Goal: Book appointment/travel/reservation

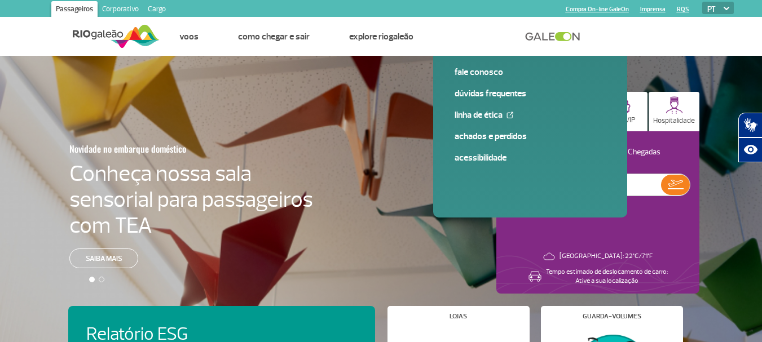
click at [566, 109] on img at bounding box center [572, 106] width 15 height 15
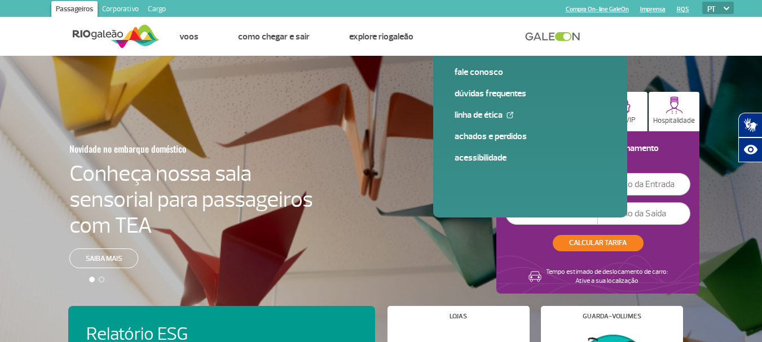
click at [545, 183] on input "text" at bounding box center [551, 184] width 93 height 23
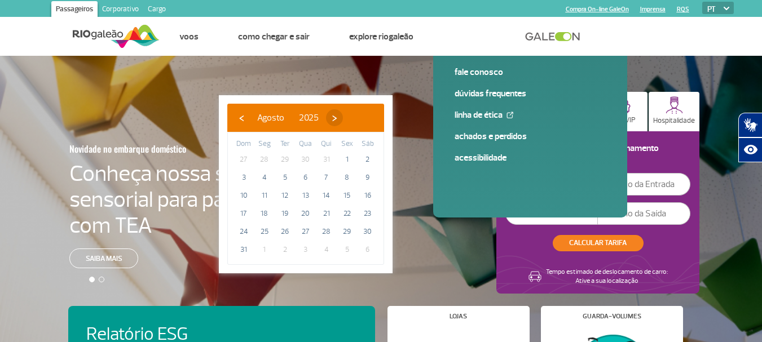
click at [343, 117] on span "›" at bounding box center [334, 117] width 17 height 17
click at [307, 178] on span "10" at bounding box center [306, 178] width 18 height 18
type input "10/09/2025"
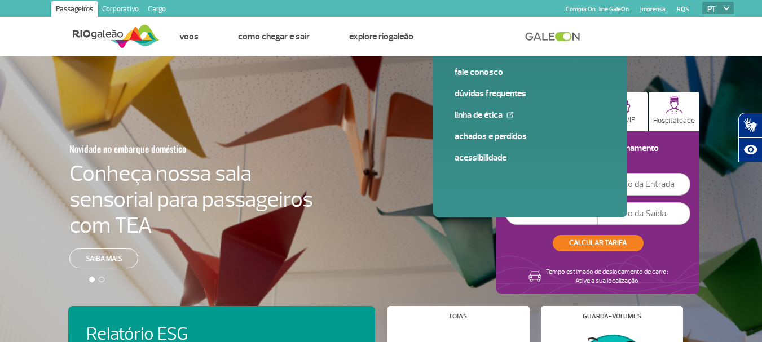
click at [557, 217] on input "text" at bounding box center [551, 214] width 93 height 23
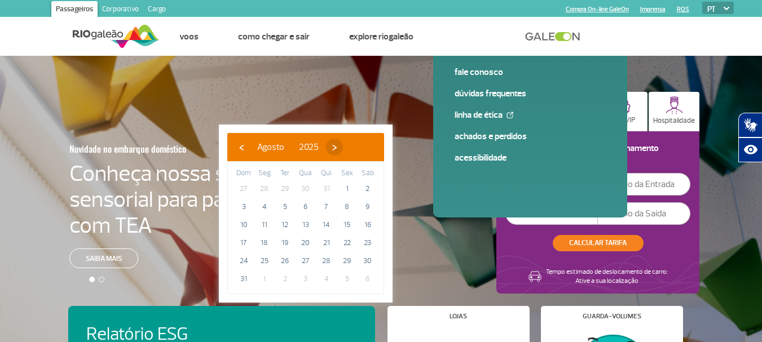
click at [343, 150] on span "›" at bounding box center [334, 147] width 17 height 17
click at [362, 222] on span "20" at bounding box center [368, 225] width 18 height 18
type input "20/09/2025"
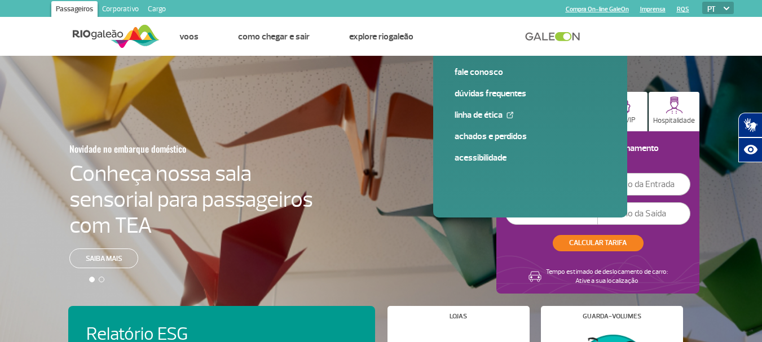
click at [664, 185] on input "text" at bounding box center [644, 184] width 93 height 23
click at [643, 184] on input "text" at bounding box center [644, 184] width 93 height 23
type input "2"
type input "12:00"
click at [628, 218] on input "text" at bounding box center [644, 214] width 93 height 23
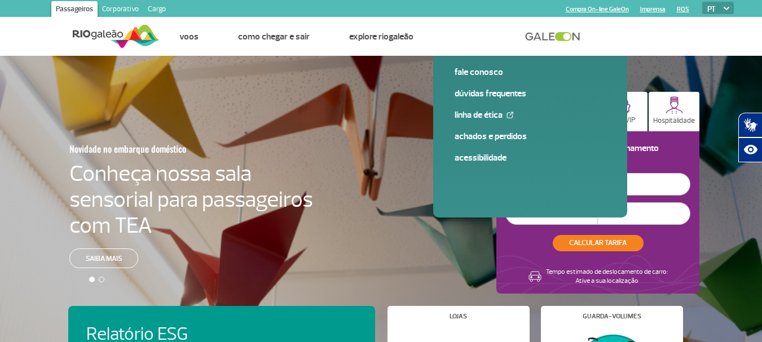
type input "1"
type input "11:00"
click at [607, 239] on button "CALCULAR TARIFA" at bounding box center [598, 243] width 91 height 16
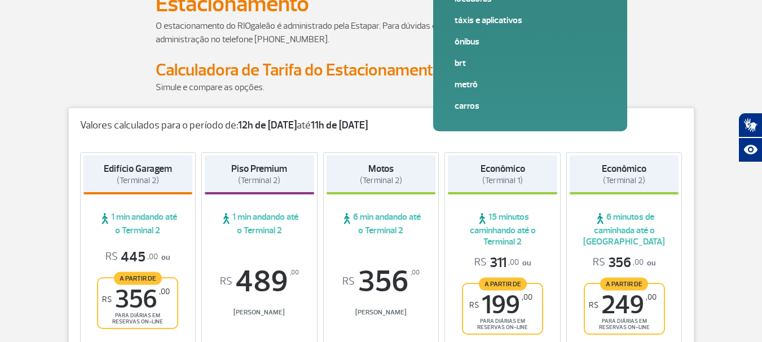
scroll to position [169, 0]
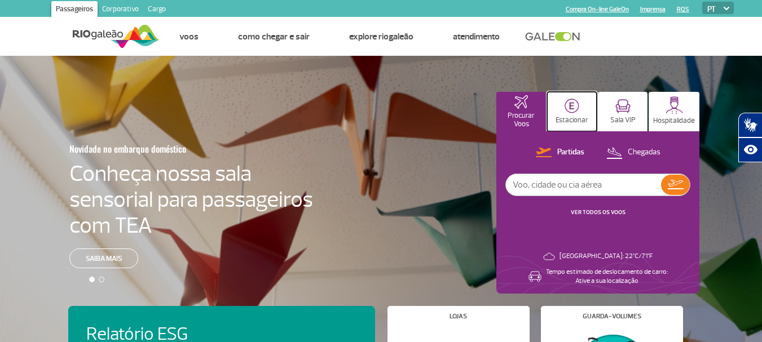
click at [572, 115] on button "Estacionar" at bounding box center [572, 111] width 50 height 39
